Goal: Information Seeking & Learning: Learn about a topic

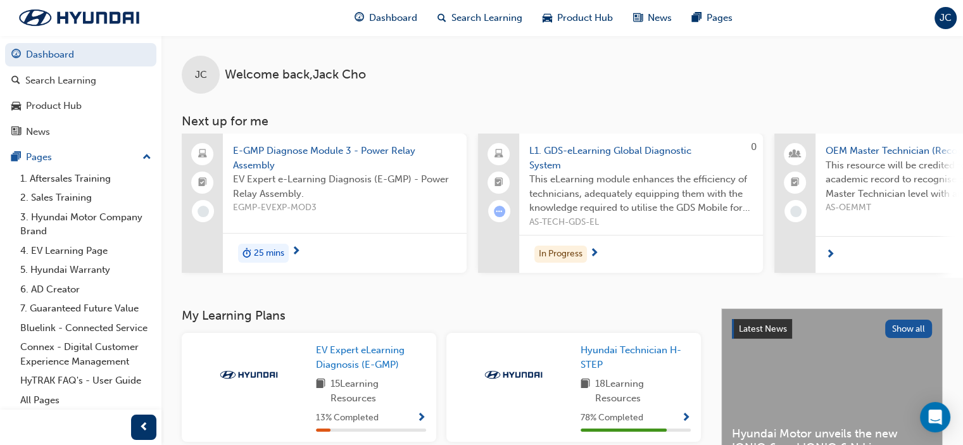
click at [298, 151] on span "E-GMP Diagnose Module 3 - Power Relay Assembly" at bounding box center [344, 158] width 223 height 28
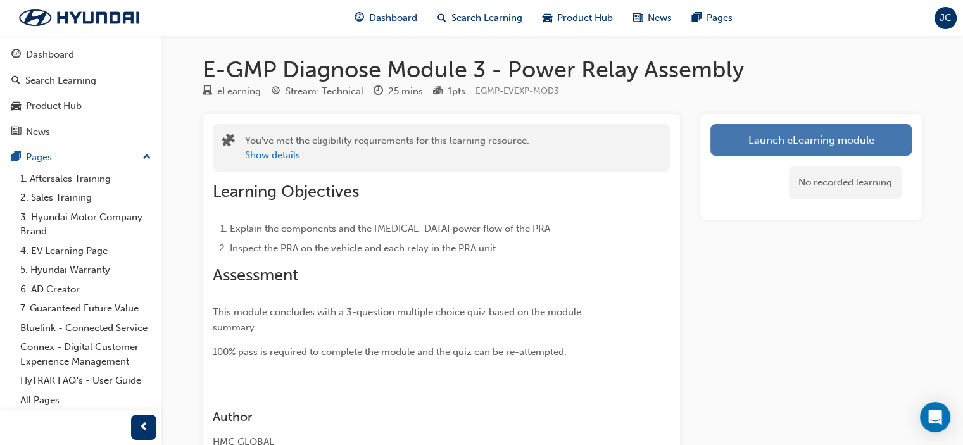
click at [795, 139] on link "Launch eLearning module" at bounding box center [810, 140] width 201 height 32
